Goal: Task Accomplishment & Management: Use online tool/utility

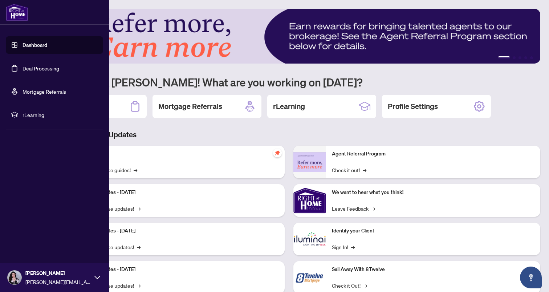
click at [32, 70] on link "Deal Processing" at bounding box center [41, 68] width 37 height 7
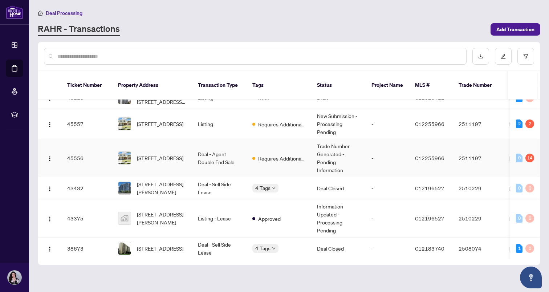
scroll to position [92, 0]
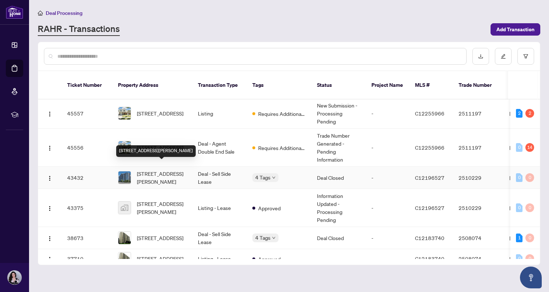
click at [160, 170] on span "[STREET_ADDRESS][PERSON_NAME]" at bounding box center [161, 178] width 49 height 16
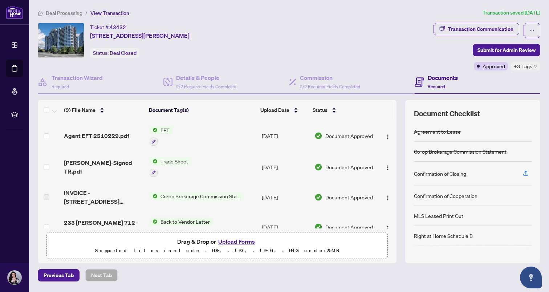
click at [109, 132] on span "Agent EFT 2510229.pdf" at bounding box center [96, 135] width 65 height 9
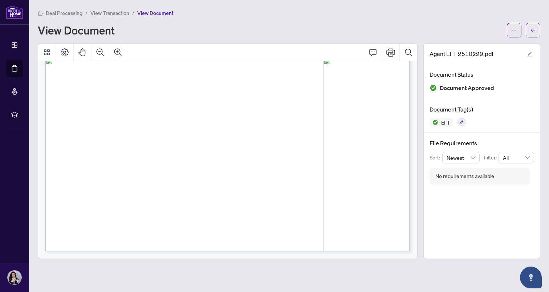
scroll to position [289, 0]
